Goal: Task Accomplishment & Management: Complete application form

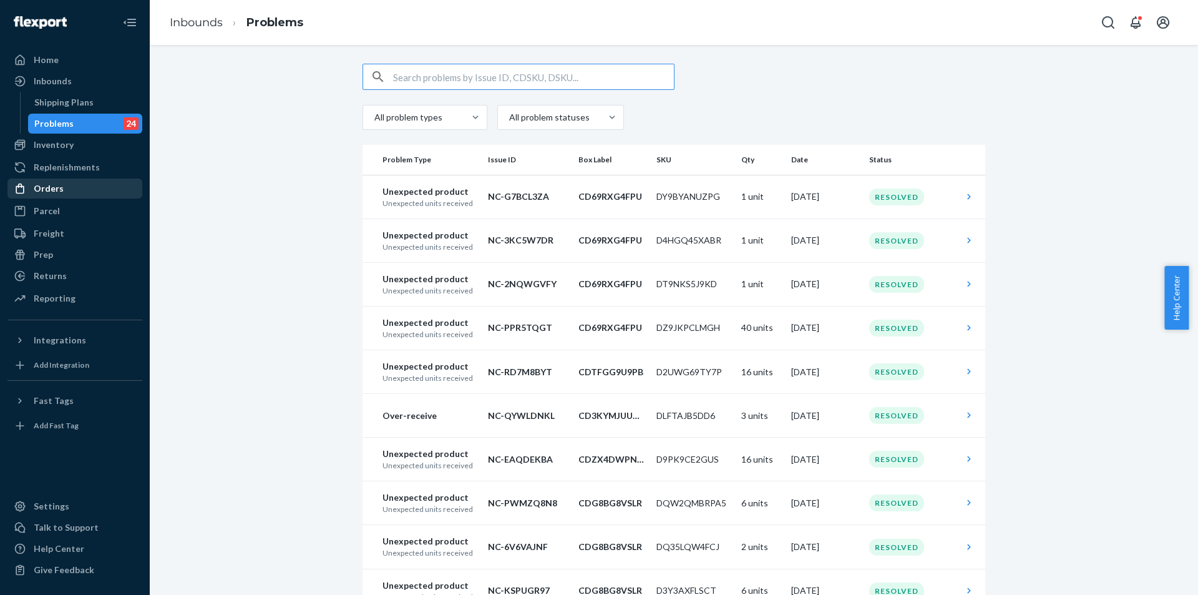
click at [54, 194] on div "Orders" at bounding box center [49, 188] width 30 height 12
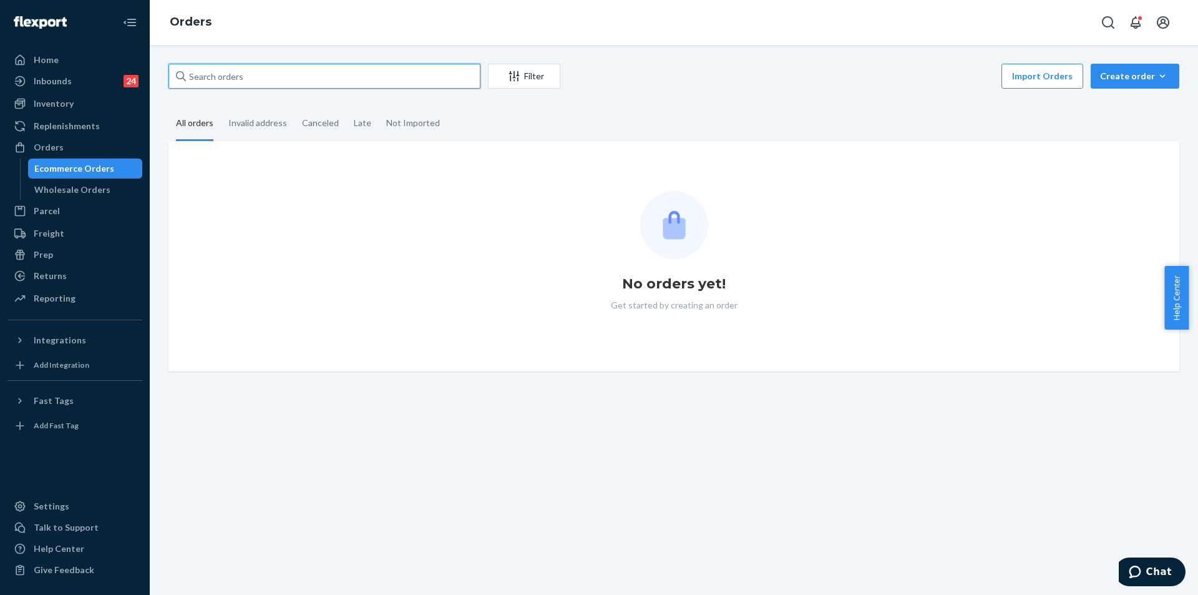
click at [279, 79] on input "text" at bounding box center [325, 76] width 312 height 25
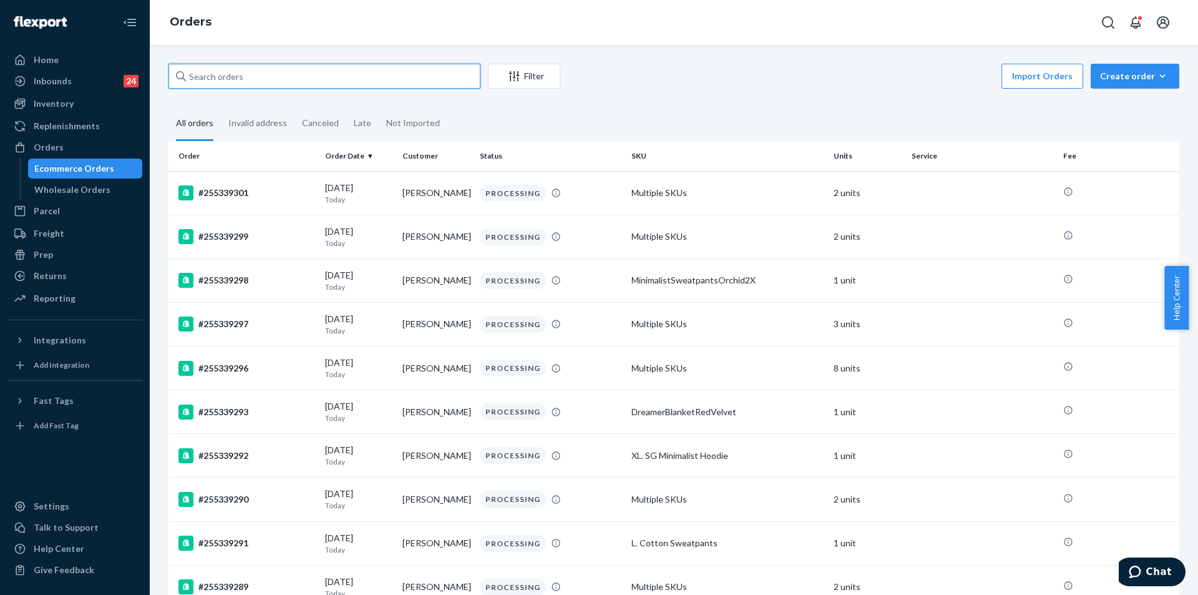
paste input "wendybusiness10@gmail.com"
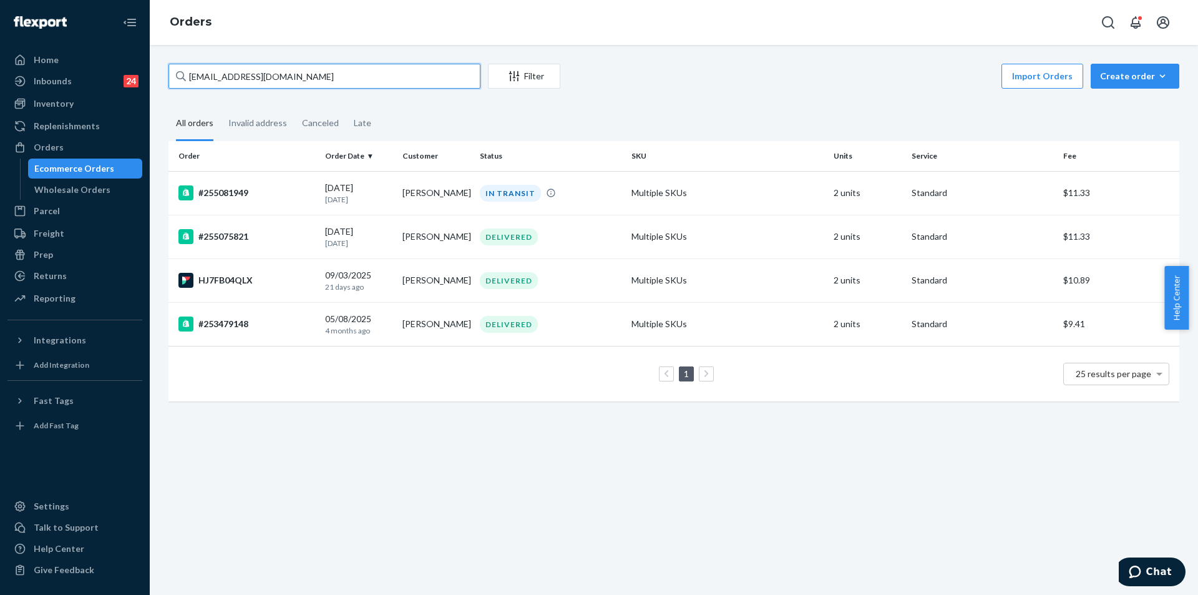
type input "wendybusiness10@gmail.com"
click at [610, 200] on div "IN TRANSIT" at bounding box center [550, 193] width 147 height 17
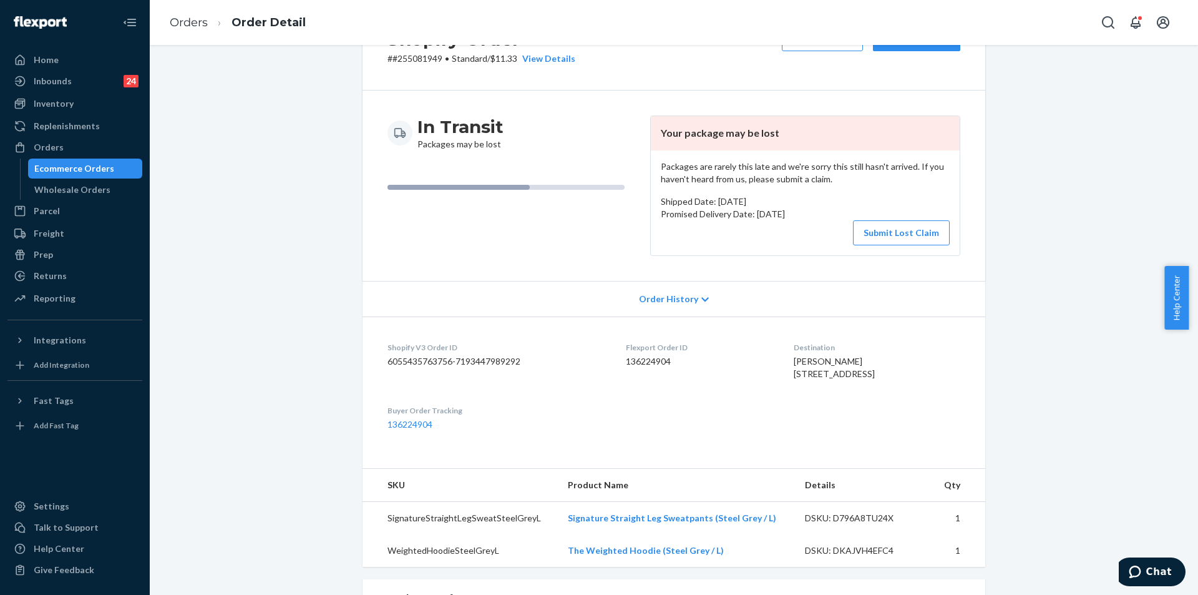
scroll to position [250, 0]
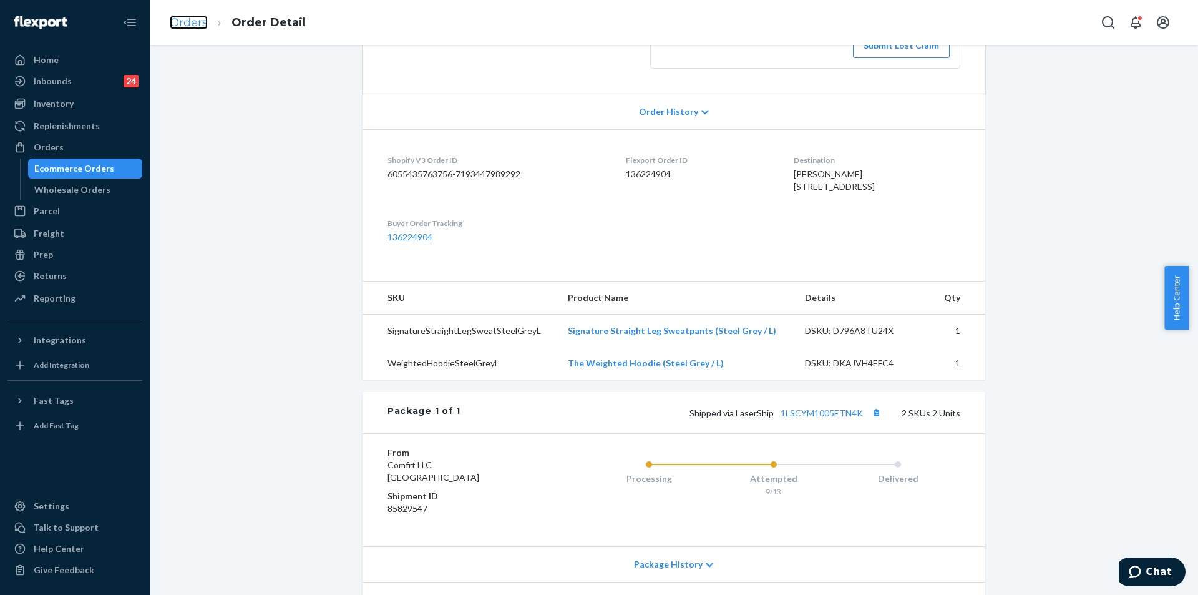
click at [189, 24] on link "Orders" at bounding box center [189, 23] width 38 height 14
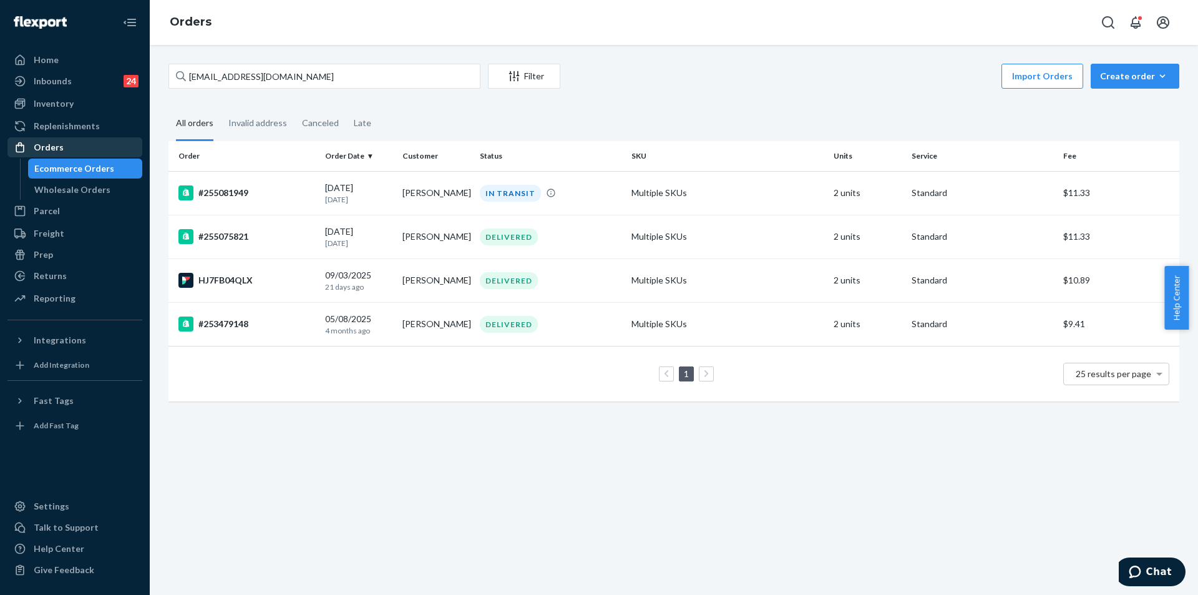
click at [55, 143] on div "Orders" at bounding box center [49, 147] width 30 height 12
drag, startPoint x: 342, startPoint y: 84, endPoint x: 172, endPoint y: 68, distance: 171.1
click at [172, 68] on input "wendybusiness10@gmail.com" at bounding box center [325, 76] width 312 height 25
paste input "255212962"
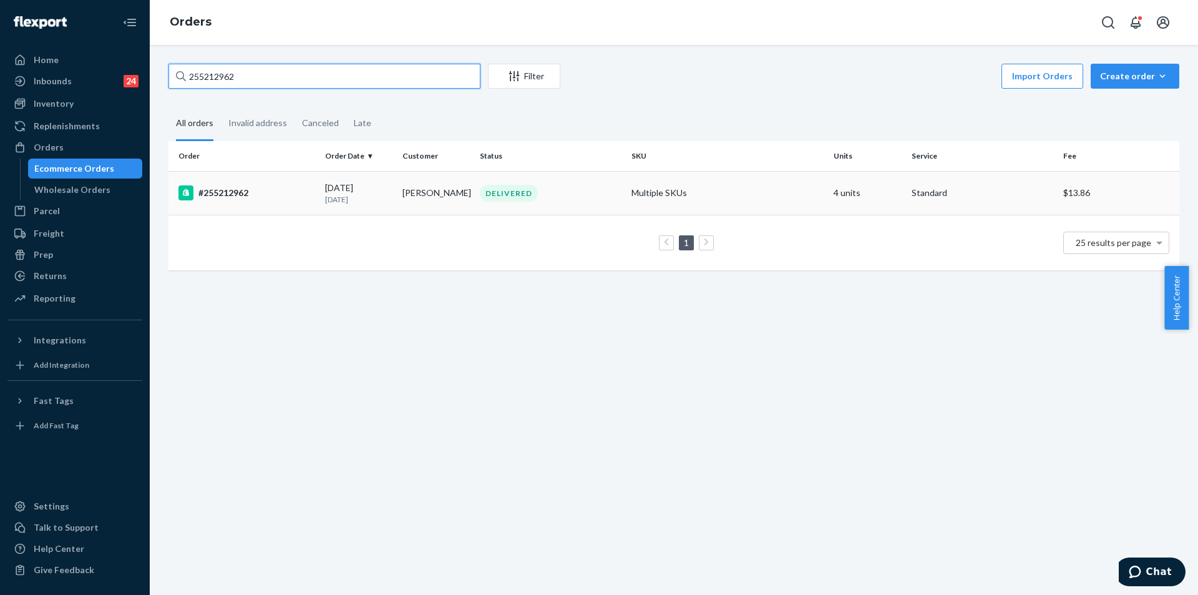
type input "255212962"
click at [619, 198] on div "DELIVERED" at bounding box center [550, 193] width 147 height 17
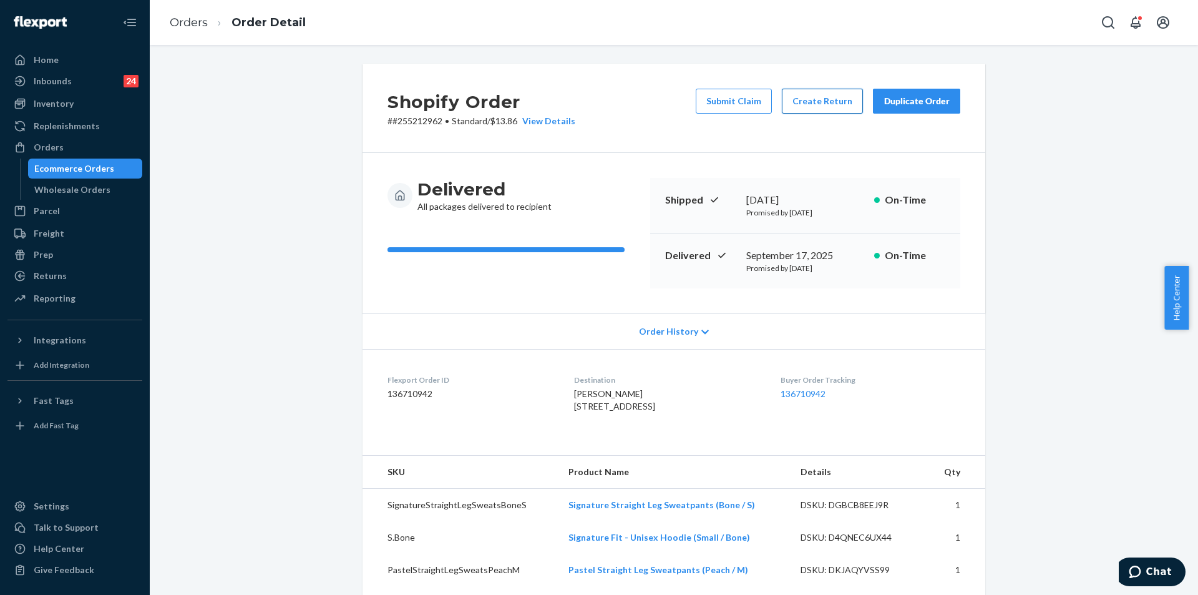
click at [821, 102] on button "Create Return" at bounding box center [822, 101] width 81 height 25
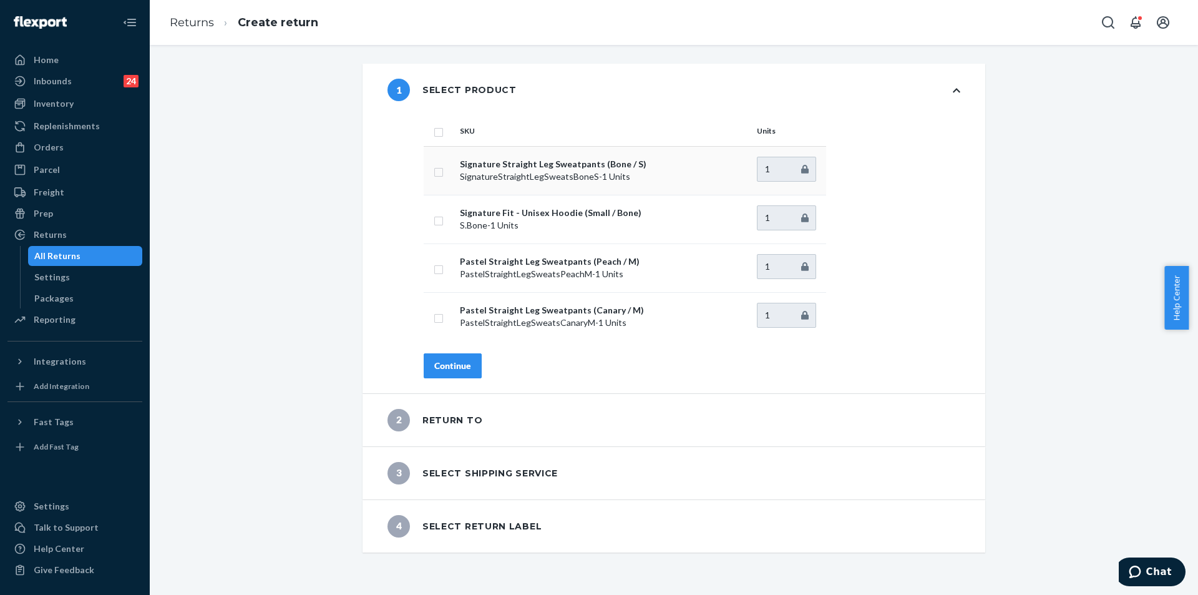
click at [425, 168] on td at bounding box center [439, 170] width 31 height 49
click at [434, 222] on input "checkbox" at bounding box center [439, 219] width 10 height 13
checkbox input "true"
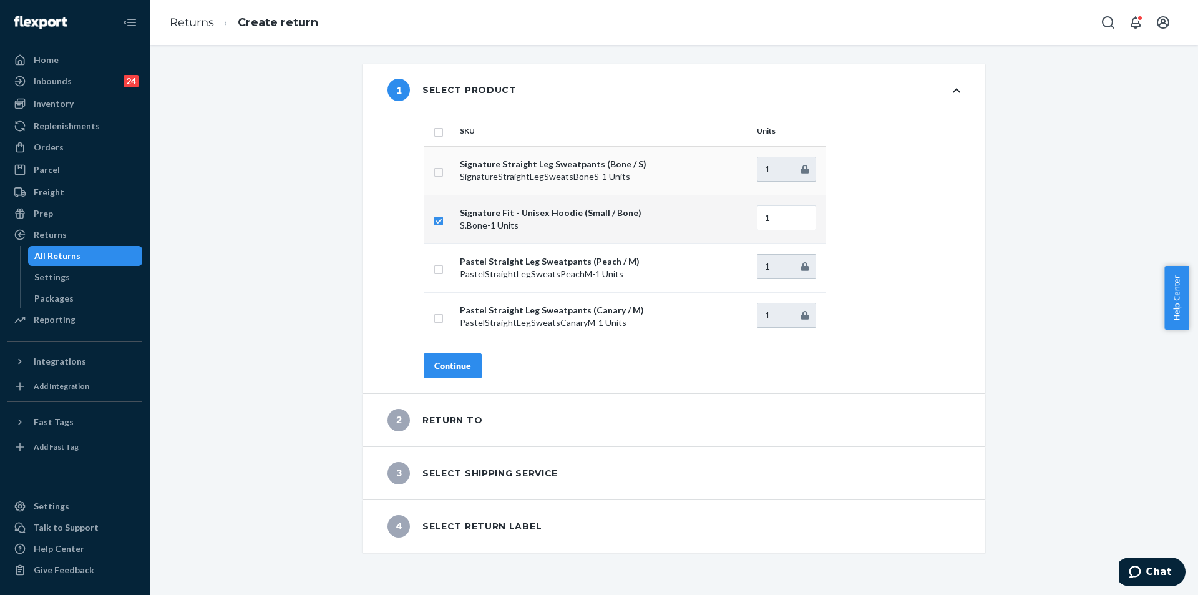
click at [434, 172] on input "checkbox" at bounding box center [439, 170] width 10 height 13
checkbox input "true"
click at [434, 266] on input "checkbox" at bounding box center [439, 267] width 10 height 13
checkbox input "true"
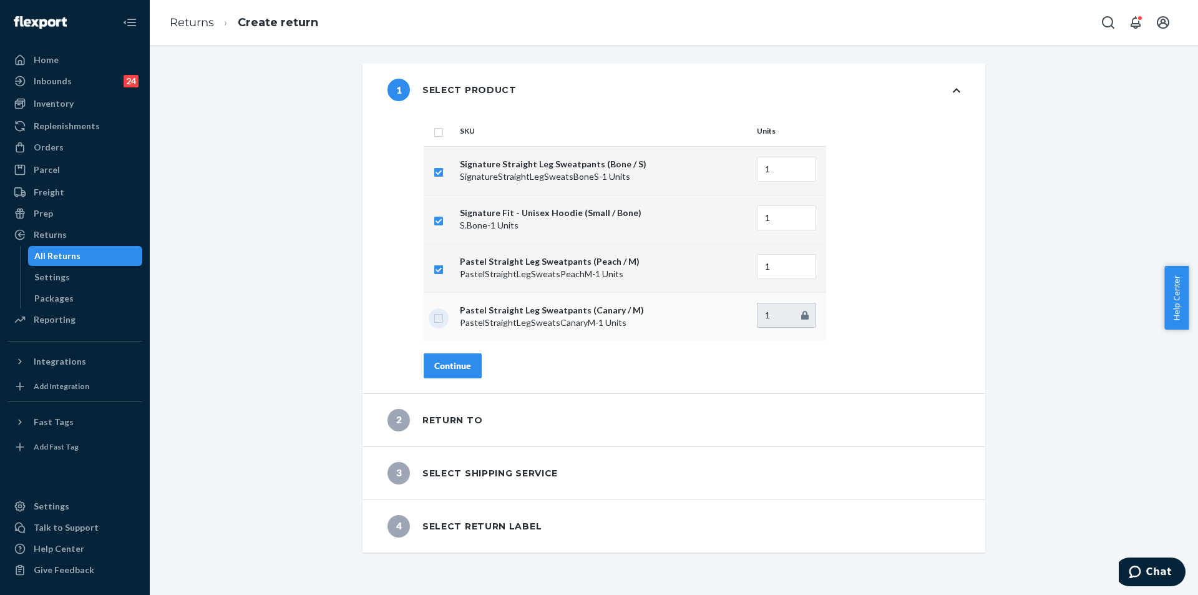
click at [437, 317] on input "checkbox" at bounding box center [439, 316] width 10 height 13
checkbox input "true"
click at [447, 364] on div "Continue" at bounding box center [452, 365] width 37 height 12
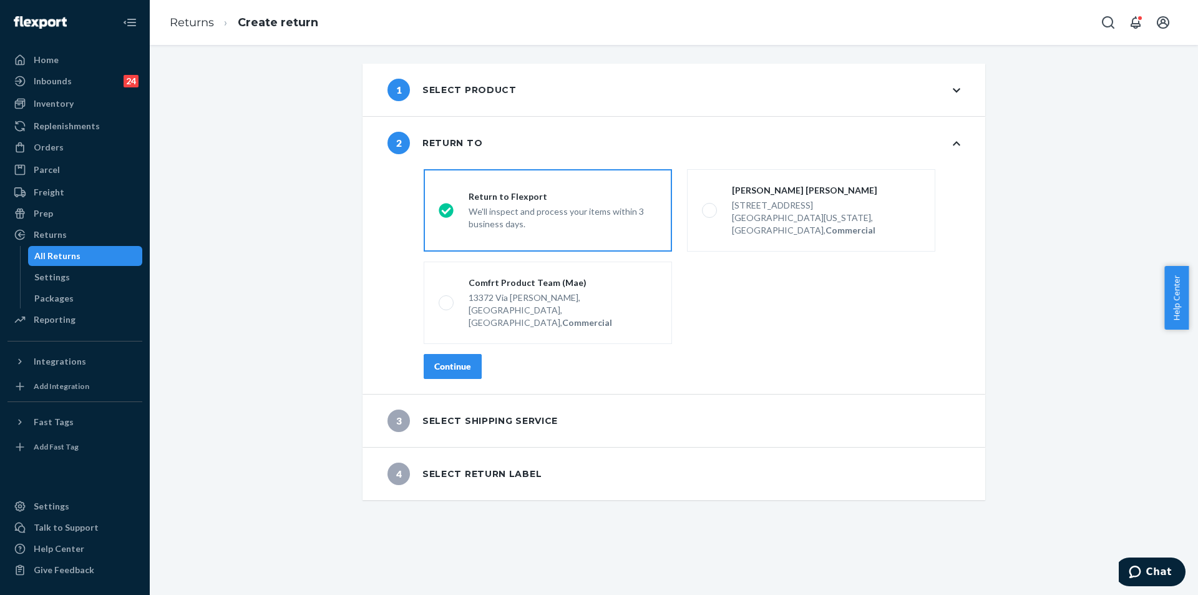
click at [440, 354] on button "Continue" at bounding box center [453, 366] width 58 height 25
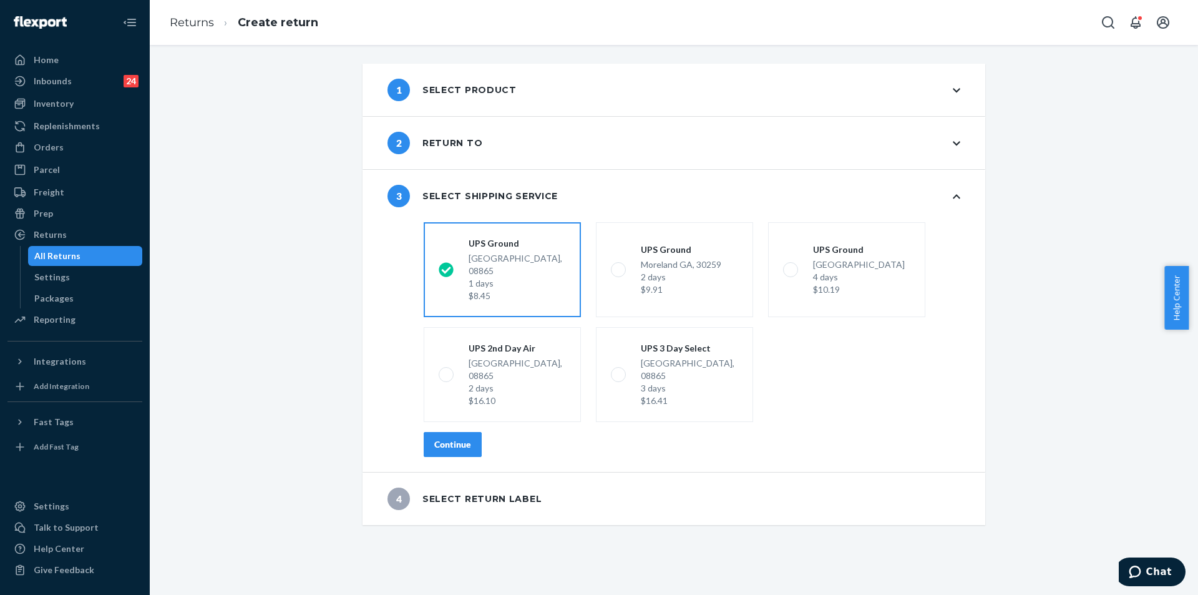
click at [452, 438] on div "Continue" at bounding box center [452, 444] width 37 height 12
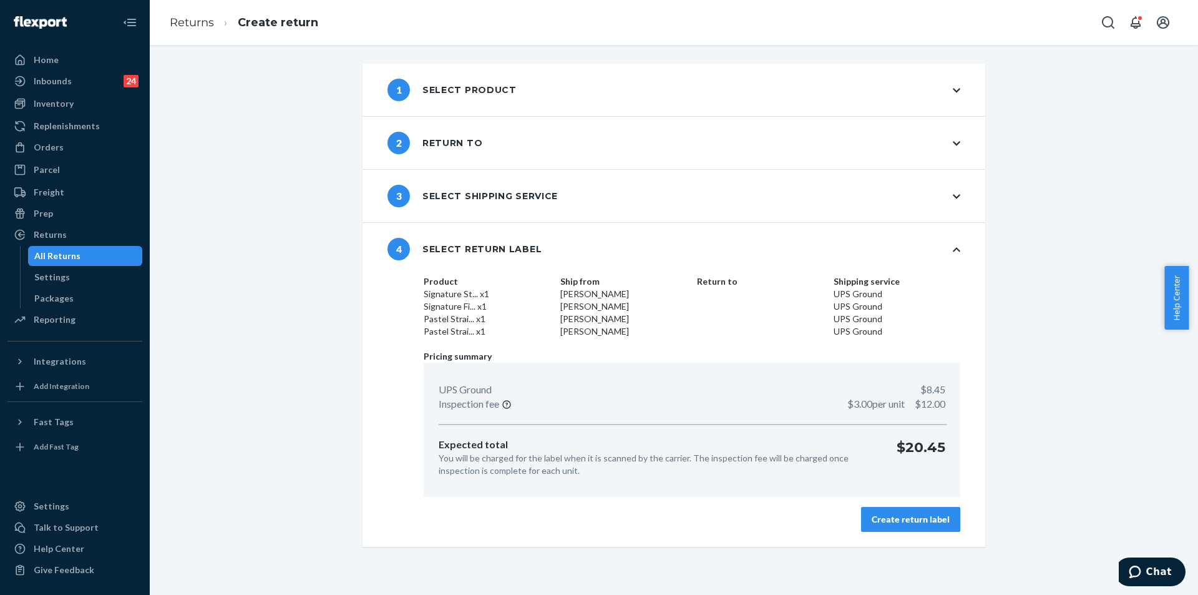
click at [909, 521] on div "Create return label" at bounding box center [911, 519] width 78 height 12
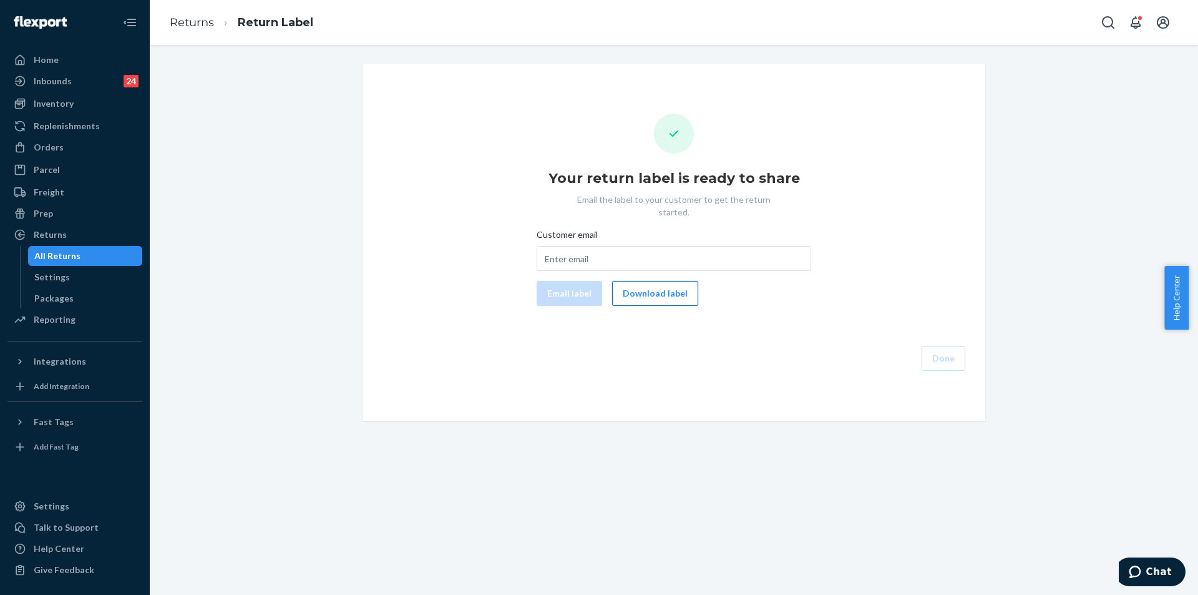
click at [650, 281] on button "Download label" at bounding box center [655, 293] width 86 height 25
click at [611, 246] on input "Customer email" at bounding box center [674, 258] width 275 height 25
paste input "[PERSON_NAME][EMAIL_ADDRESS][DOMAIN_NAME]"
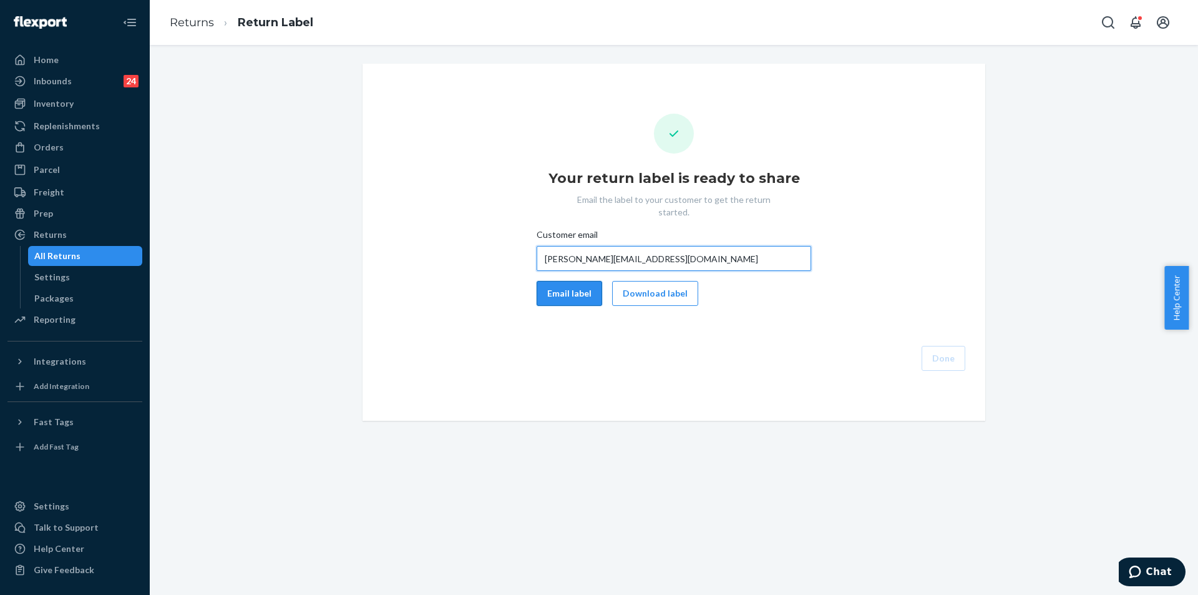
type input "[PERSON_NAME][EMAIL_ADDRESS][DOMAIN_NAME]"
click at [545, 281] on button "Email label" at bounding box center [570, 293] width 66 height 25
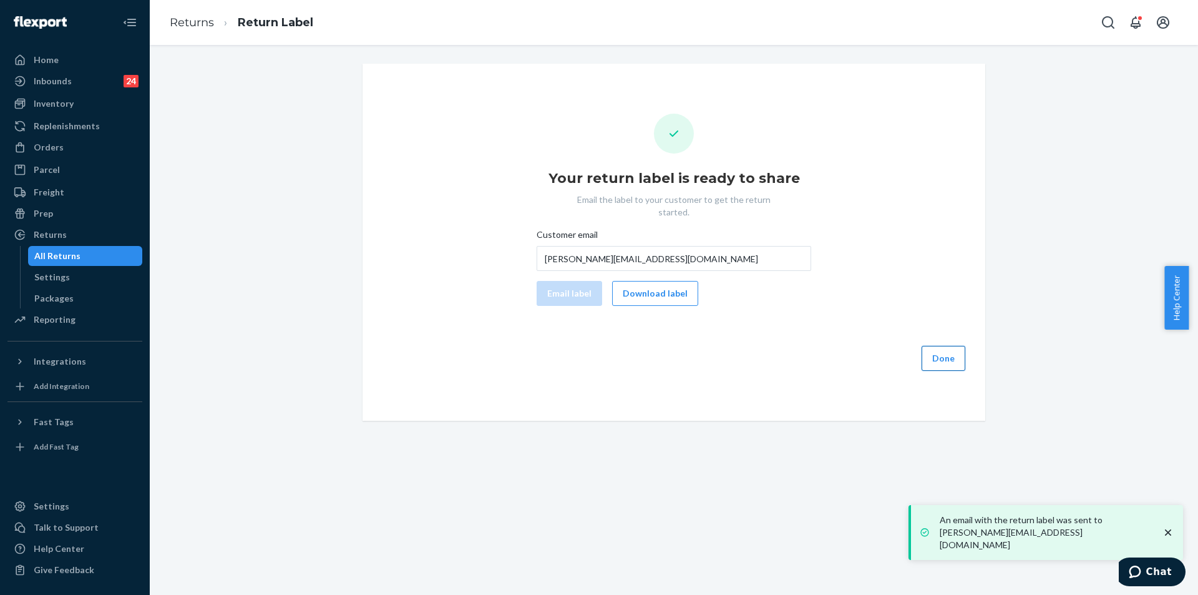
click at [934, 346] on button "Done" at bounding box center [944, 358] width 44 height 25
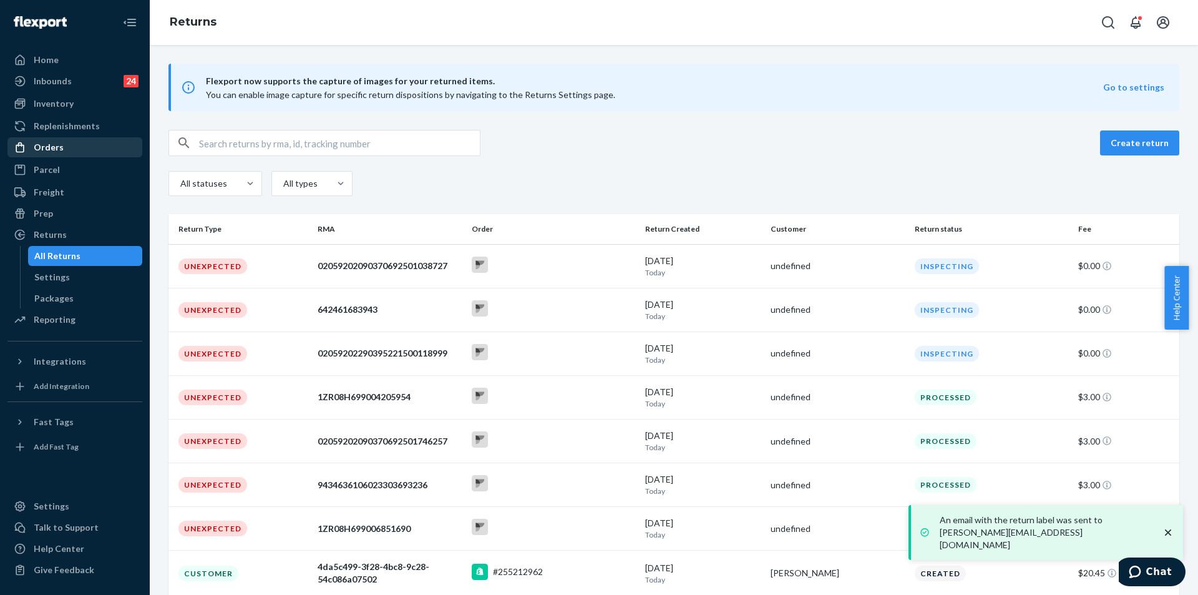
click at [52, 152] on div "Orders" at bounding box center [49, 147] width 30 height 12
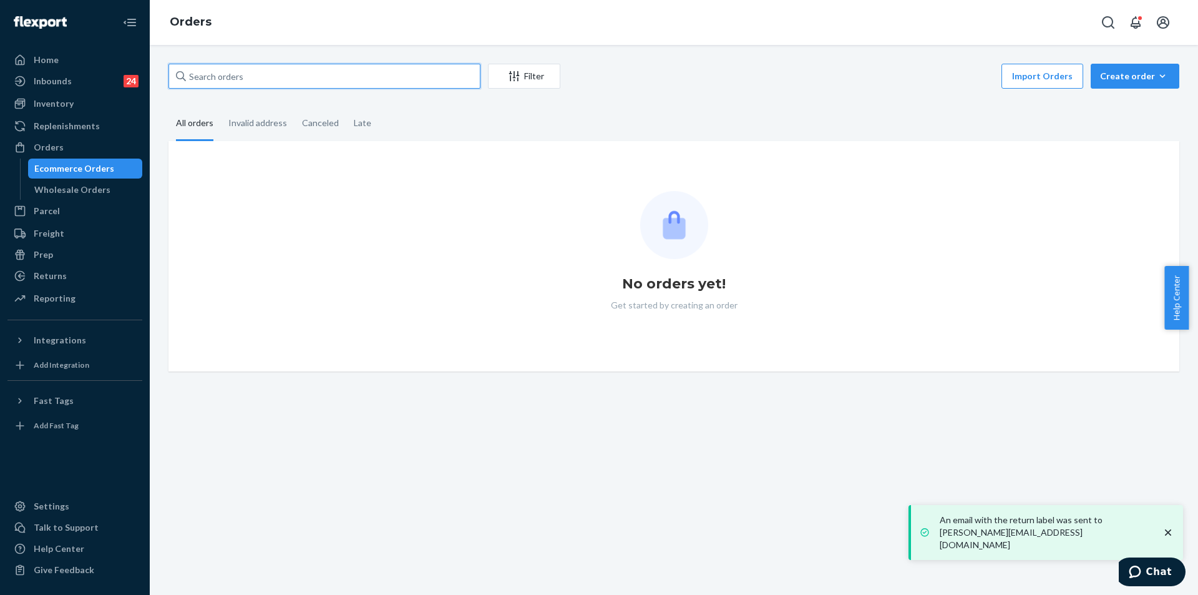
click at [288, 78] on input "text" at bounding box center [325, 76] width 312 height 25
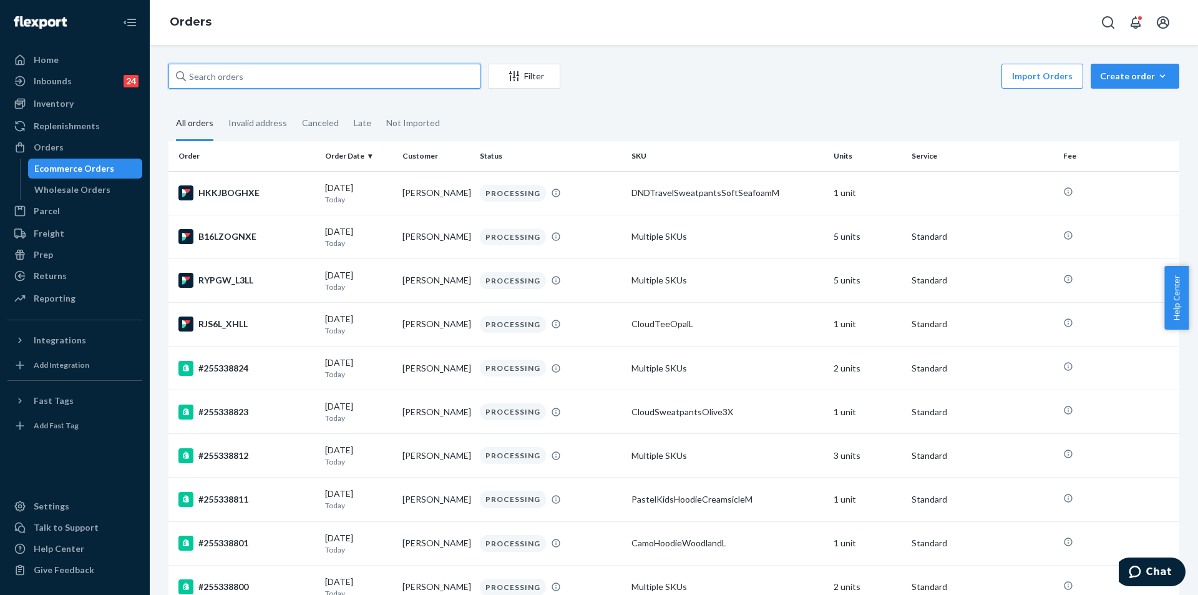
paste input "255239287"
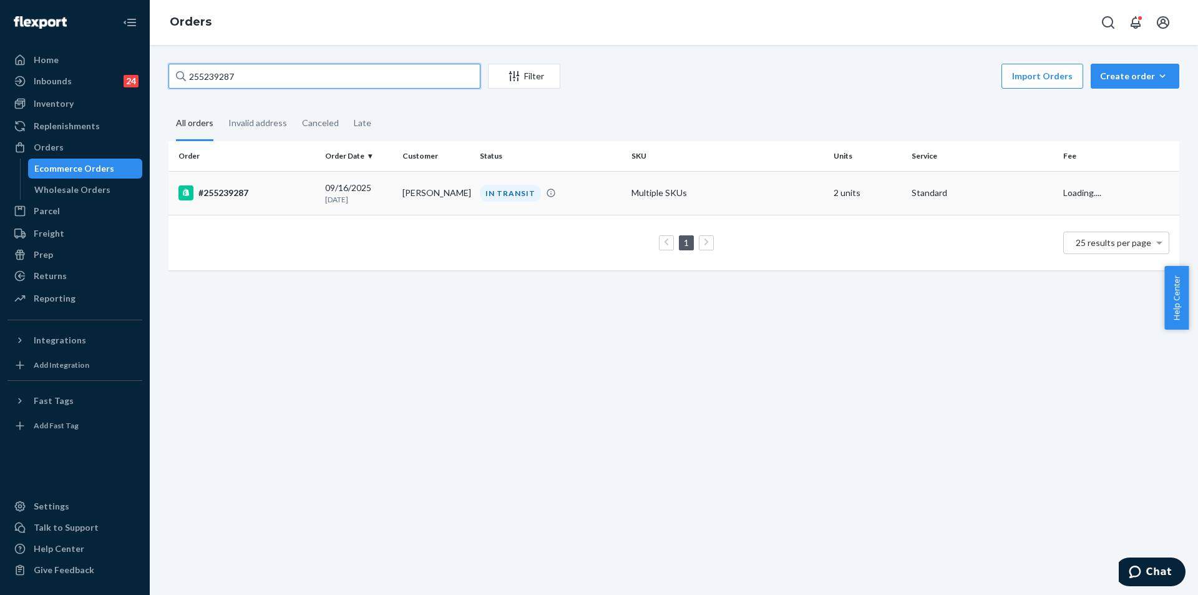
type input "255239287"
click at [454, 186] on td "[PERSON_NAME]" at bounding box center [436, 193] width 77 height 44
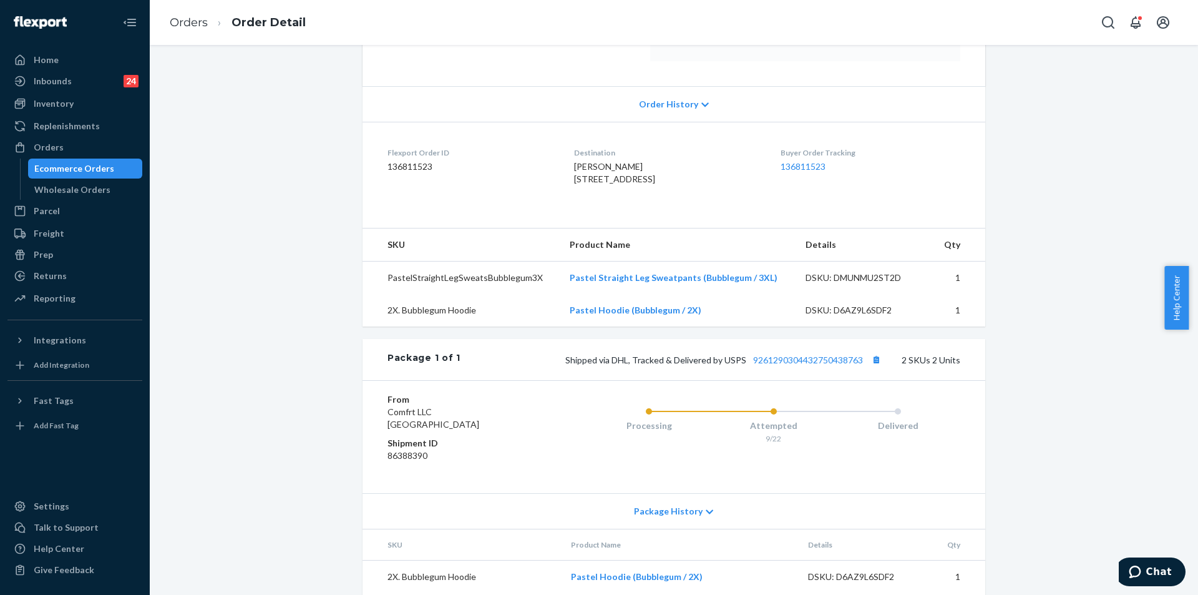
scroll to position [250, 0]
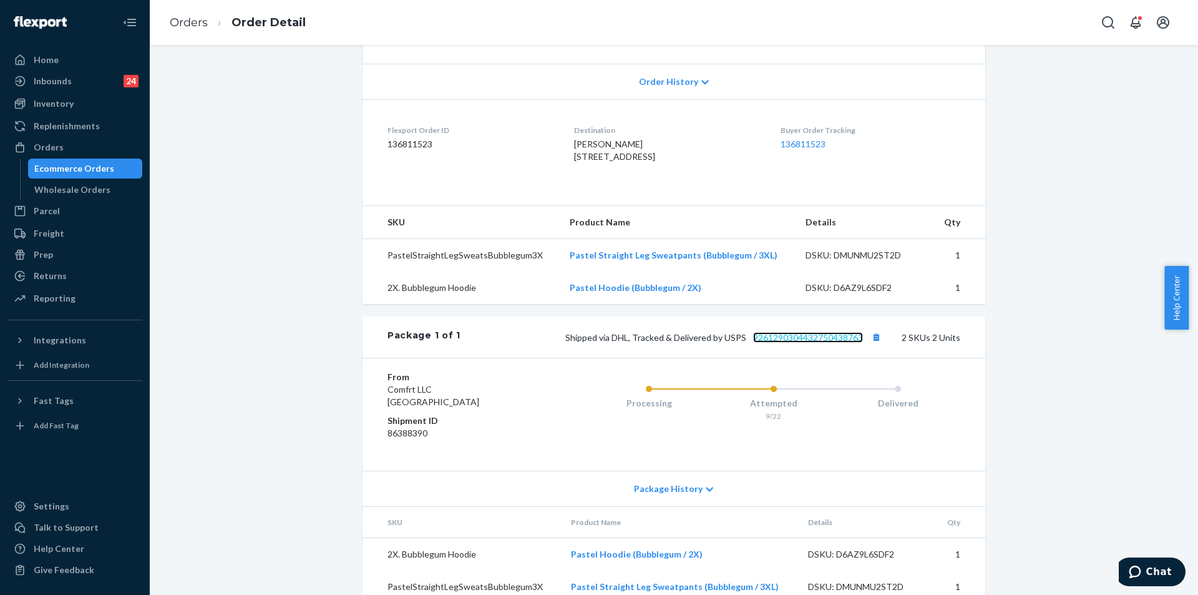
click at [789, 343] on link "9261290304432750438763" at bounding box center [808, 337] width 110 height 11
click at [190, 18] on link "Orders" at bounding box center [189, 23] width 38 height 14
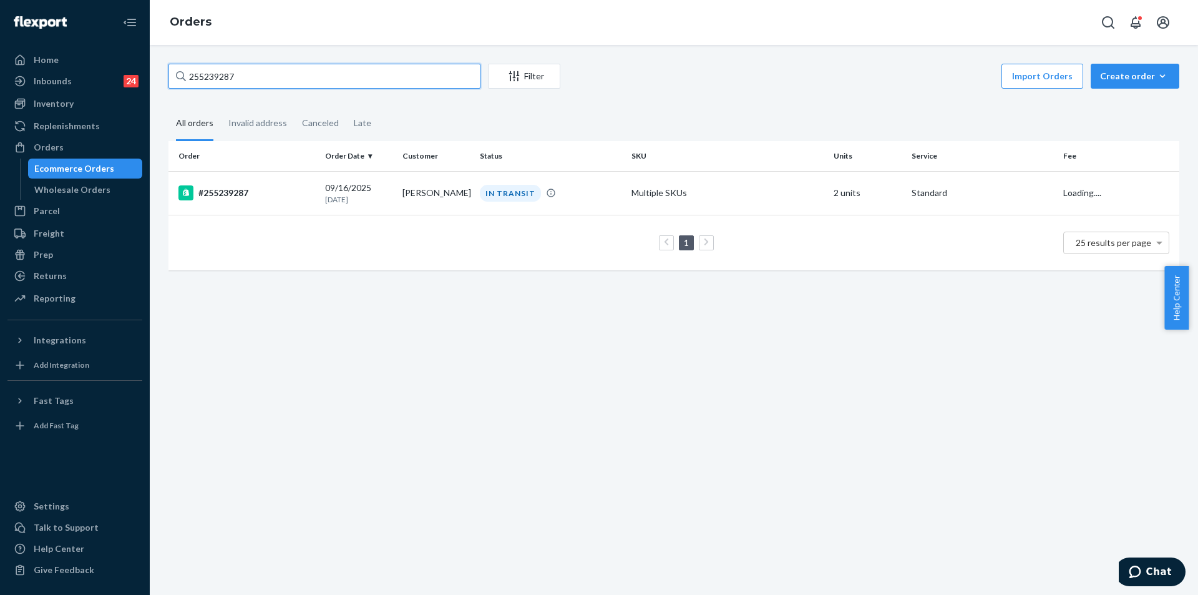
drag, startPoint x: 255, startPoint y: 71, endPoint x: 183, endPoint y: 62, distance: 71.7
click at [183, 62] on div "255239287 Filter Import Orders Create order Ecommerce order Removal order All o…" at bounding box center [674, 320] width 1048 height 550
paste input "167936"
type input "255167936"
click at [469, 193] on td "[PERSON_NAME]" at bounding box center [436, 193] width 77 height 44
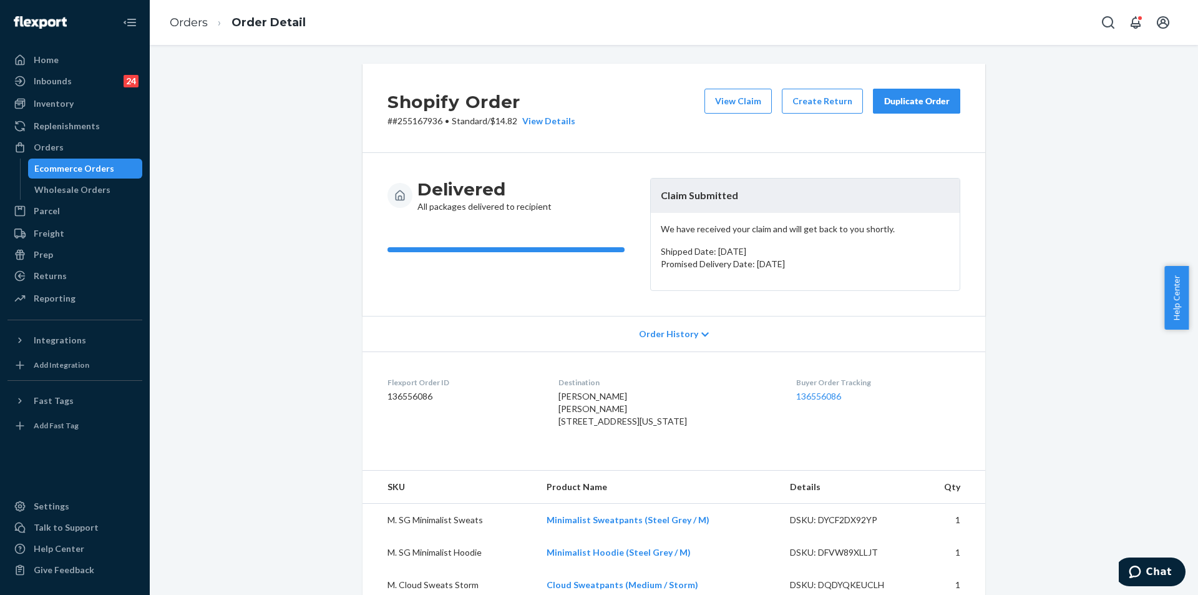
click at [935, 99] on div "Duplicate Order" at bounding box center [917, 101] width 66 height 12
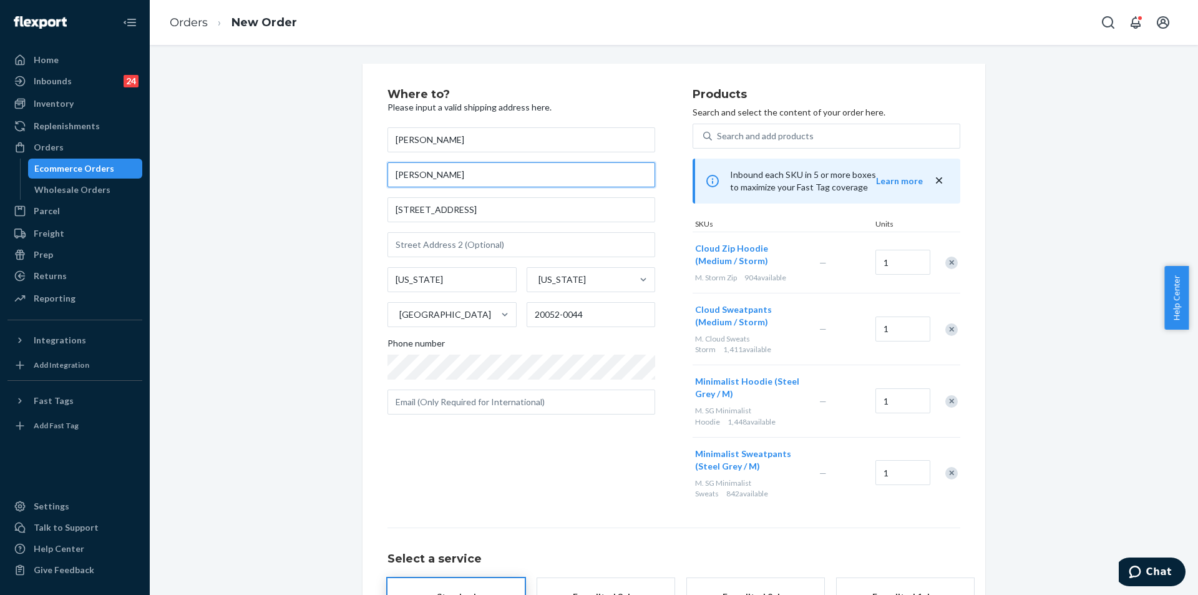
drag, startPoint x: 467, startPoint y: 169, endPoint x: 366, endPoint y: 169, distance: 100.5
click at [366, 169] on div "Where to? Please input a valid shipping address here. [PERSON_NAME] [PERSON_NAM…" at bounding box center [674, 390] width 623 height 652
drag, startPoint x: 481, startPoint y: 206, endPoint x: 378, endPoint y: 196, distance: 102.8
click at [378, 196] on div "Where to? Please input a valid shipping address here. [PERSON_NAME] [STREET_ADD…" at bounding box center [674, 390] width 623 height 652
paste input "[STREET_ADDRESS][US_STATE]"
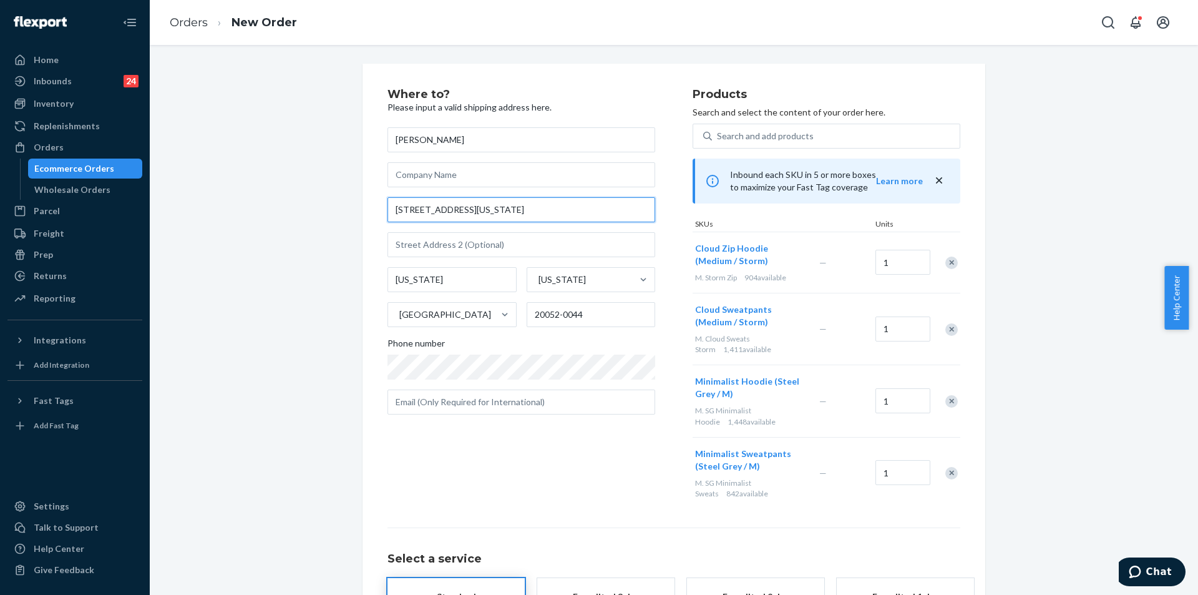
scroll to position [0, 51]
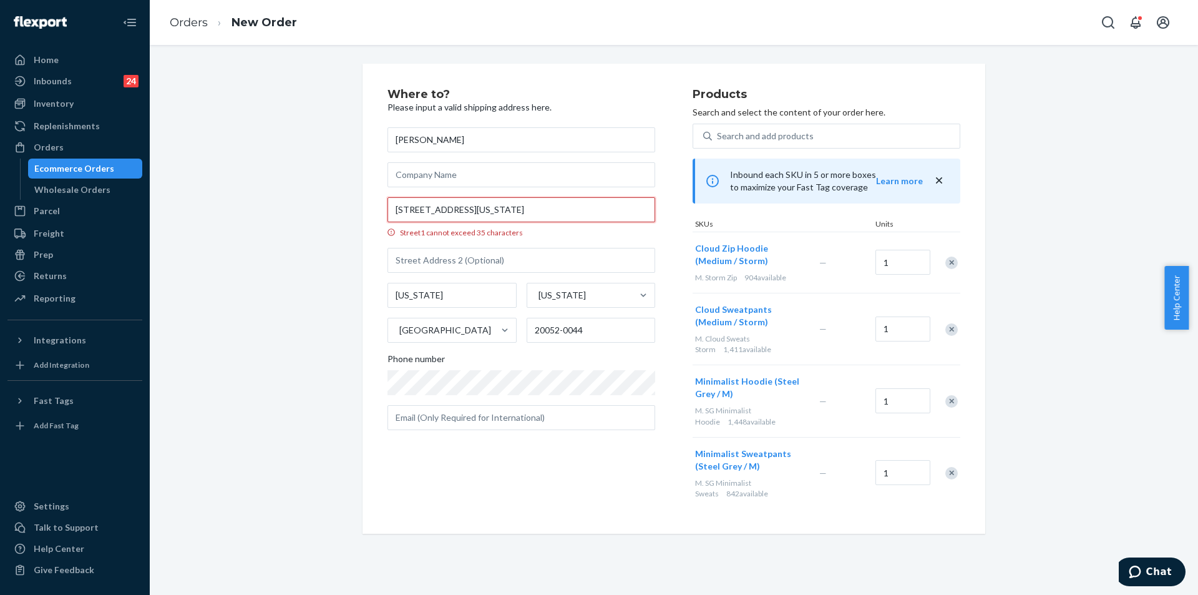
click at [409, 208] on input "[STREET_ADDRESS][US_STATE]" at bounding box center [522, 209] width 268 height 25
click at [547, 235] on div "Street1 cannot exceed 35 characters" at bounding box center [522, 232] width 268 height 11
click at [547, 222] on input "[STREET_ADDRESS][US_STATE]" at bounding box center [522, 209] width 268 height 25
click at [547, 235] on div "Street1 cannot exceed 35 characters" at bounding box center [522, 232] width 268 height 11
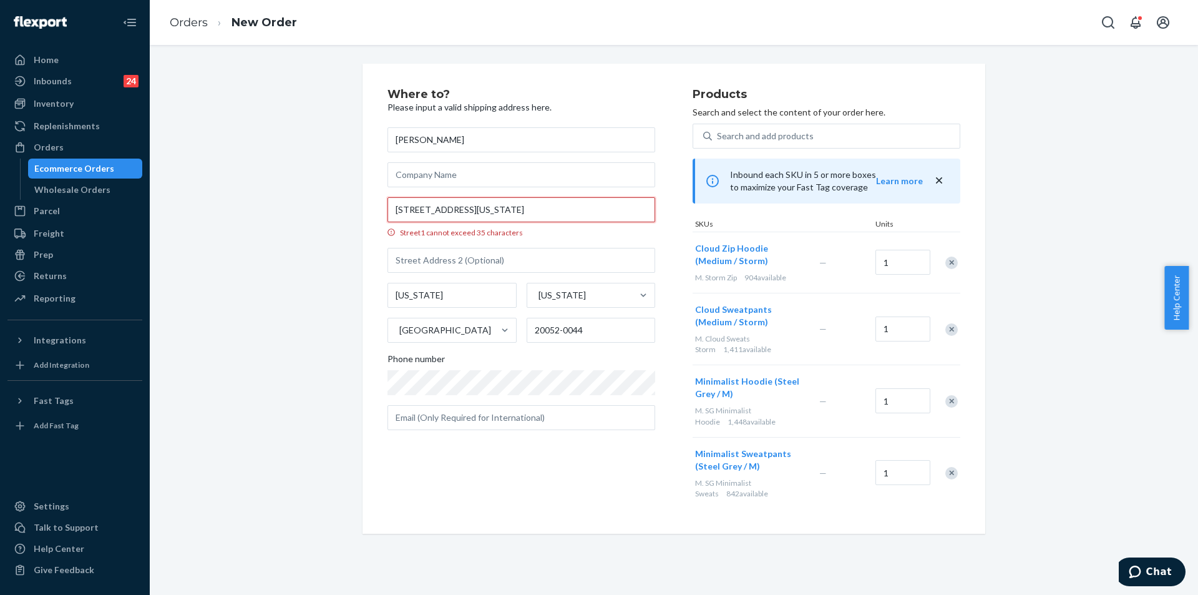
click at [547, 222] on input "[STREET_ADDRESS][US_STATE]" at bounding box center [522, 209] width 268 height 25
paste input "# 103"
type input "[STREET_ADDRESS][US_STATE]"
type input "20052"
type input "[STREET_ADDRESS]"
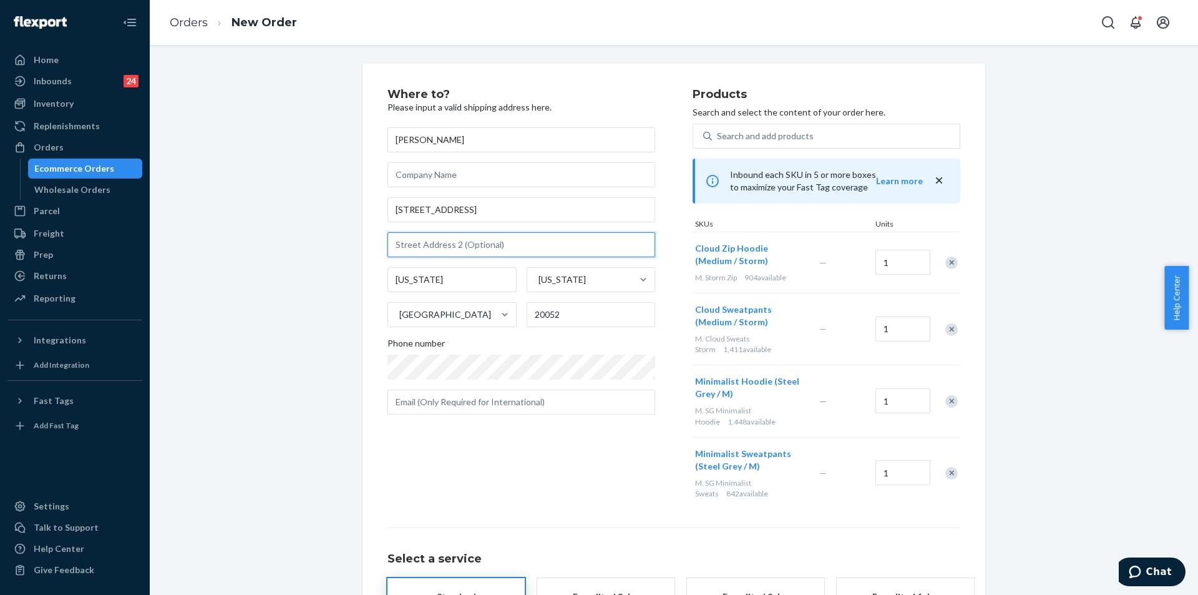
click at [421, 245] on input "text" at bounding box center [522, 244] width 268 height 25
paste input "POTOMAC HOUSE # 103"
type input "POTOMAC HOUSE # 103"
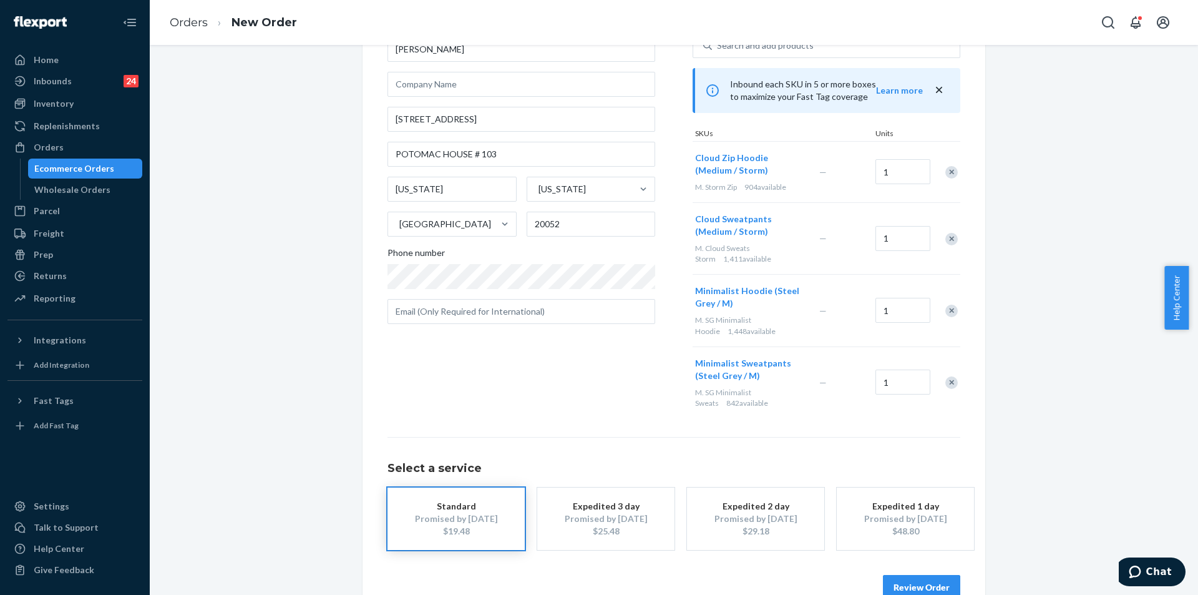
scroll to position [120, 0]
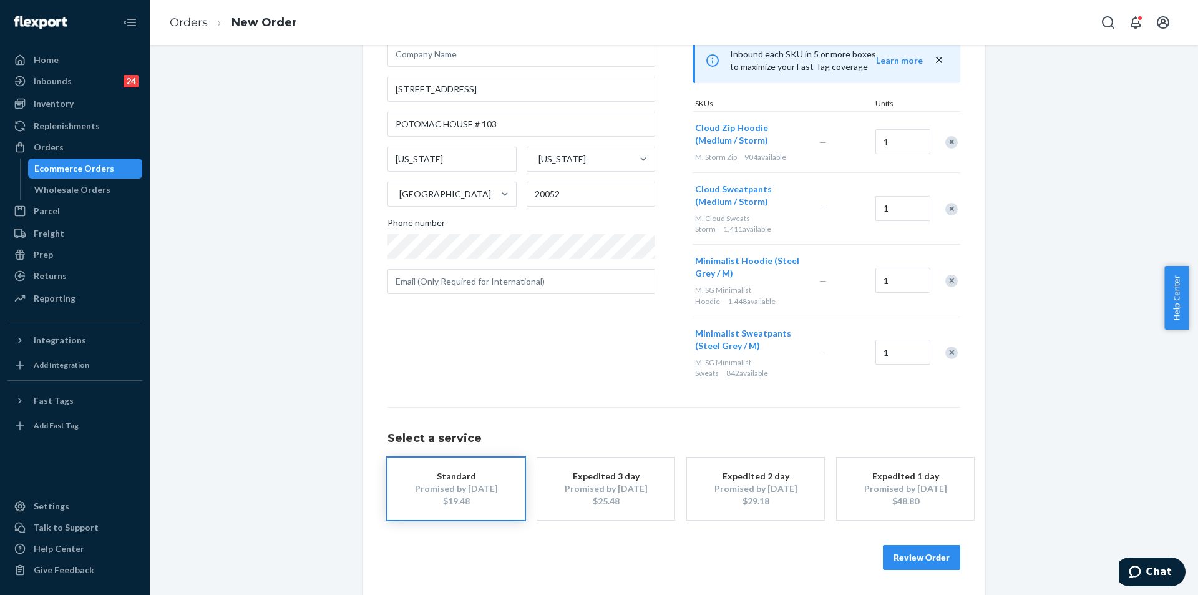
click at [580, 371] on div "Where to? Please input a valid shipping address here. [PERSON_NAME] [STREET_ADD…" at bounding box center [540, 178] width 305 height 420
click at [490, 276] on input "text" at bounding box center [522, 281] width 268 height 25
paste input "[EMAIL_ADDRESS][DOMAIN_NAME]"
type input "[EMAIL_ADDRESS][DOMAIN_NAME]"
click at [524, 378] on div "Where to? Please input a valid shipping address here. [PERSON_NAME] [STREET_ADD…" at bounding box center [540, 178] width 305 height 420
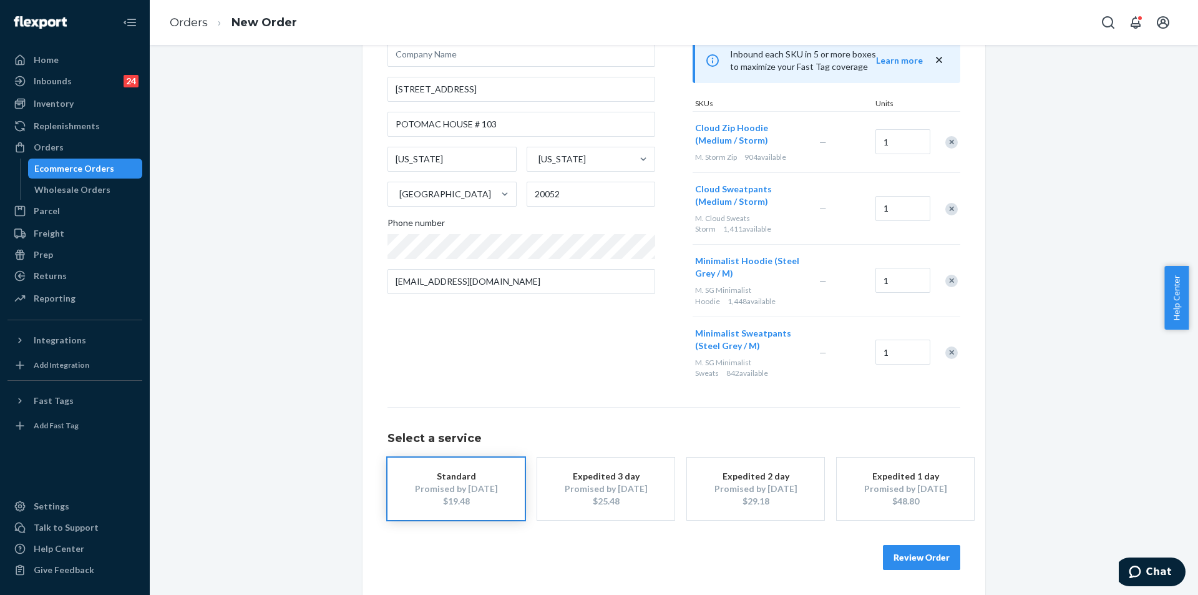
click at [934, 553] on button "Review Order" at bounding box center [921, 557] width 77 height 25
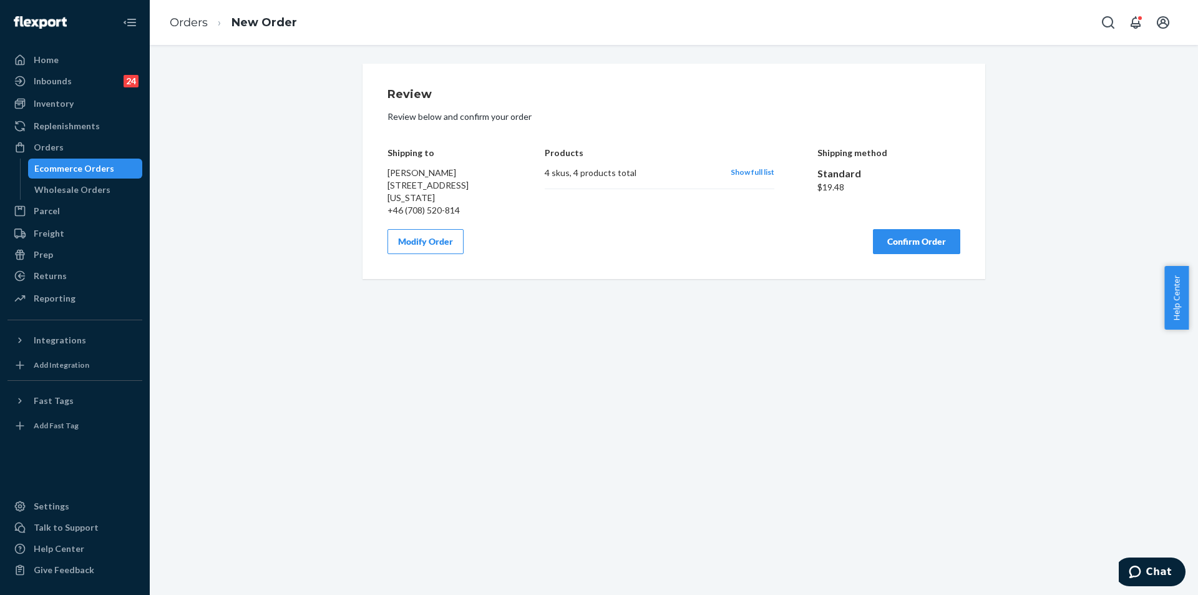
click at [922, 248] on button "Confirm Order" at bounding box center [916, 241] width 87 height 25
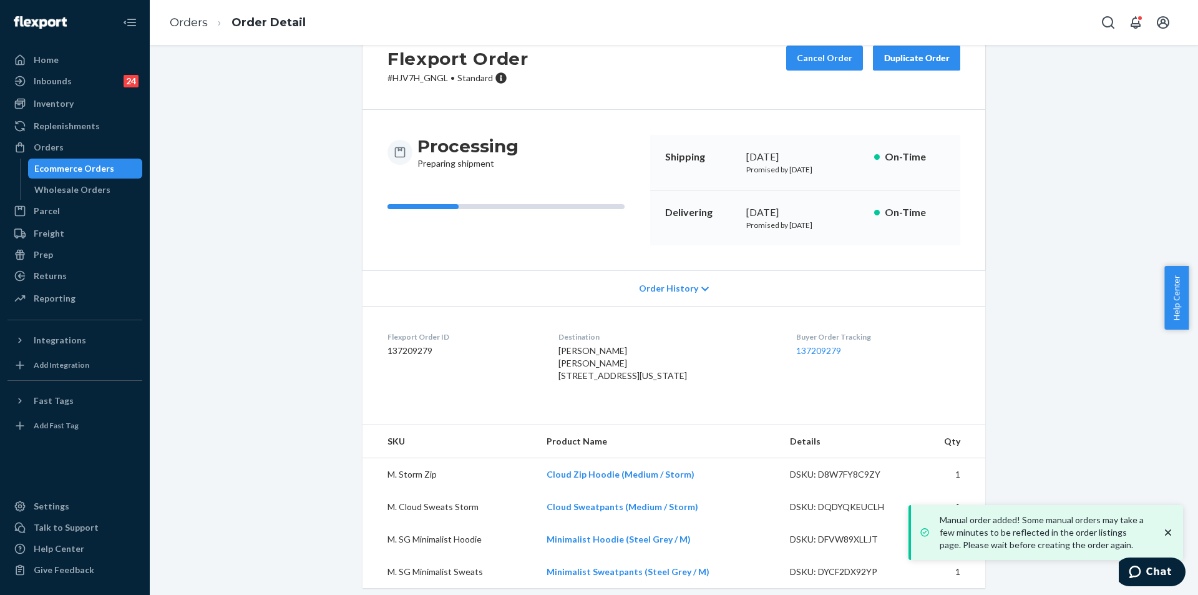
scroll to position [89, 0]
